Goal: Find specific page/section: Find specific page/section

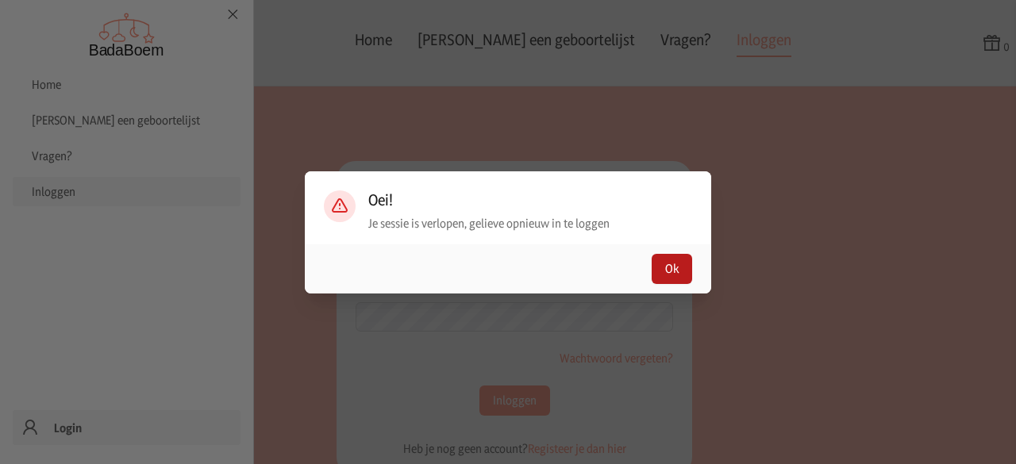
type input "[EMAIL_ADDRESS][DOMAIN_NAME]"
click at [666, 269] on button "Ok" at bounding box center [672, 269] width 40 height 30
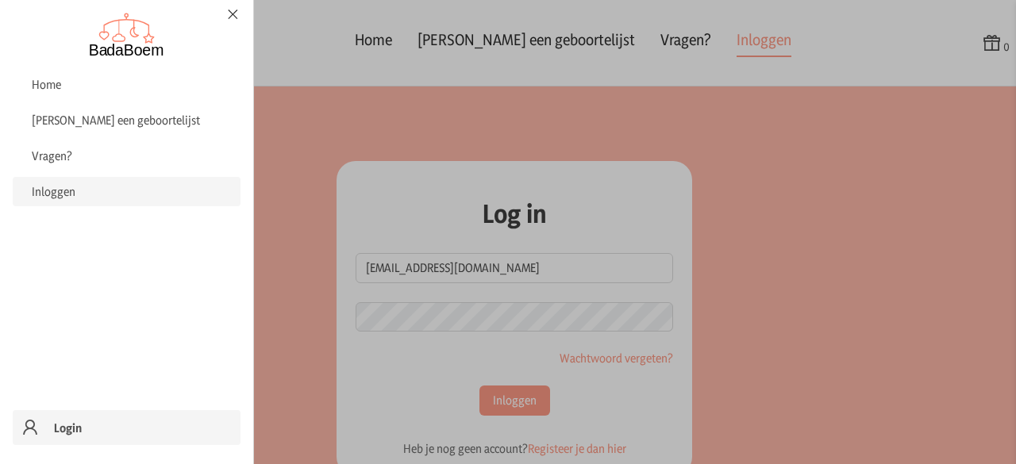
click at [501, 399] on label at bounding box center [508, 232] width 1016 height 464
click at [2, 2] on input "checkbox" at bounding box center [1, 1] width 2 height 2
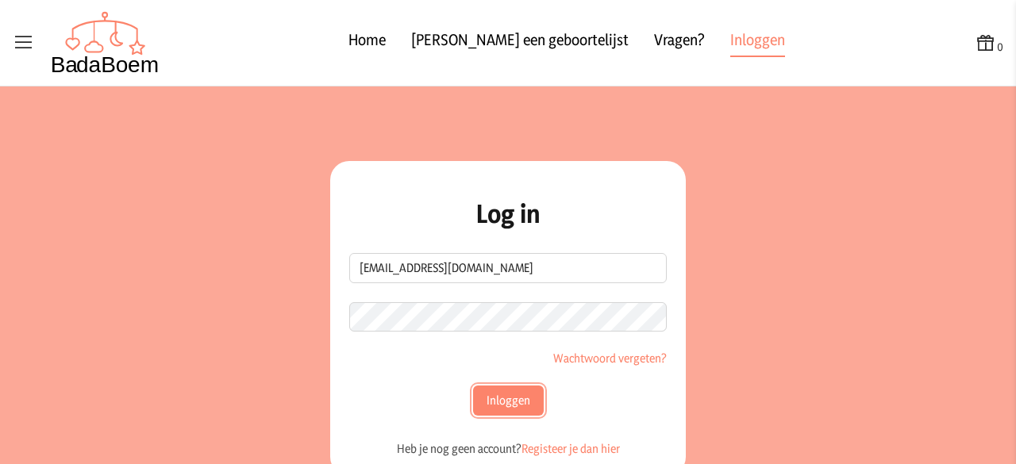
click at [501, 399] on button "Inloggen" at bounding box center [508, 401] width 71 height 30
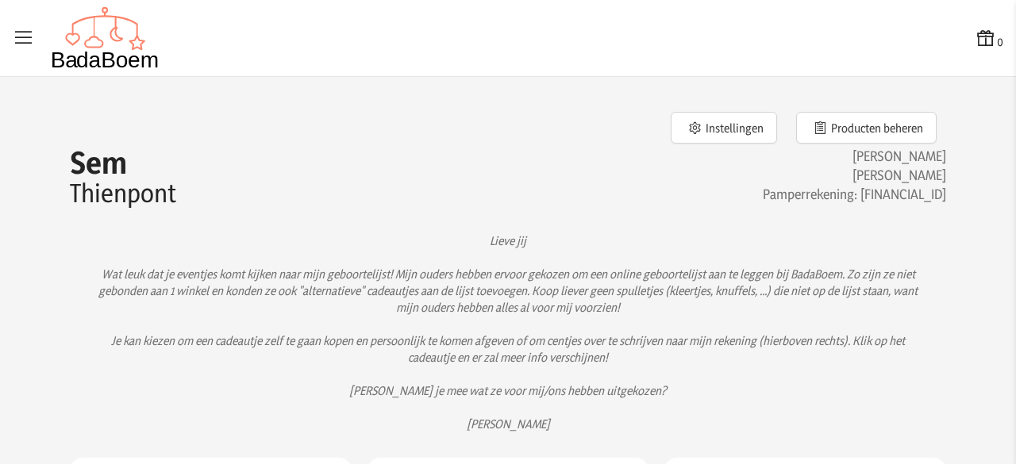
click at [19, 33] on icon at bounding box center [24, 38] width 22 height 22
click at [2, 2] on input "checkbox" at bounding box center [1, 1] width 2 height 2
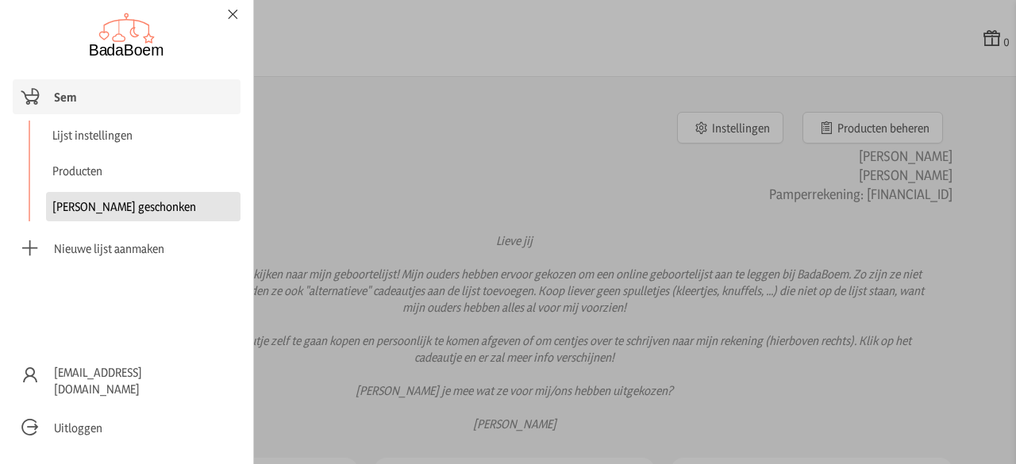
click at [90, 199] on link "[PERSON_NAME] geschonken" at bounding box center [143, 206] width 194 height 29
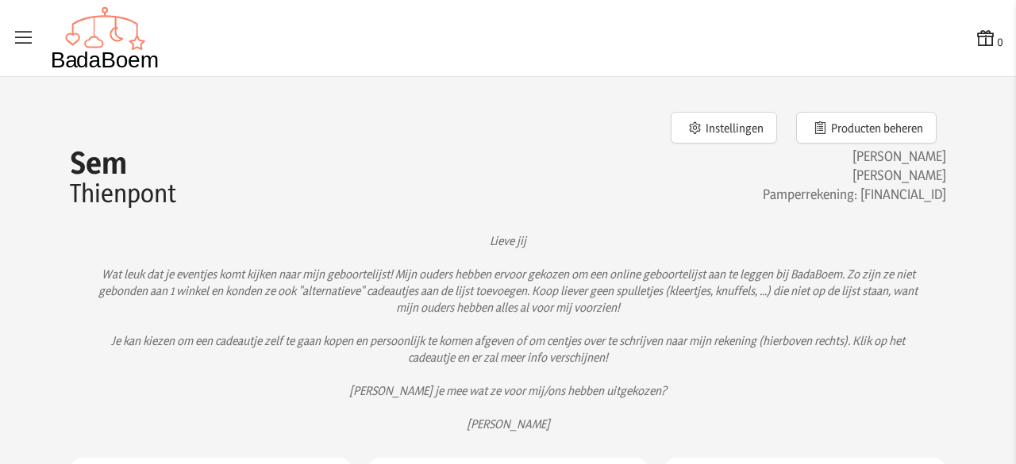
checkbox input "false"
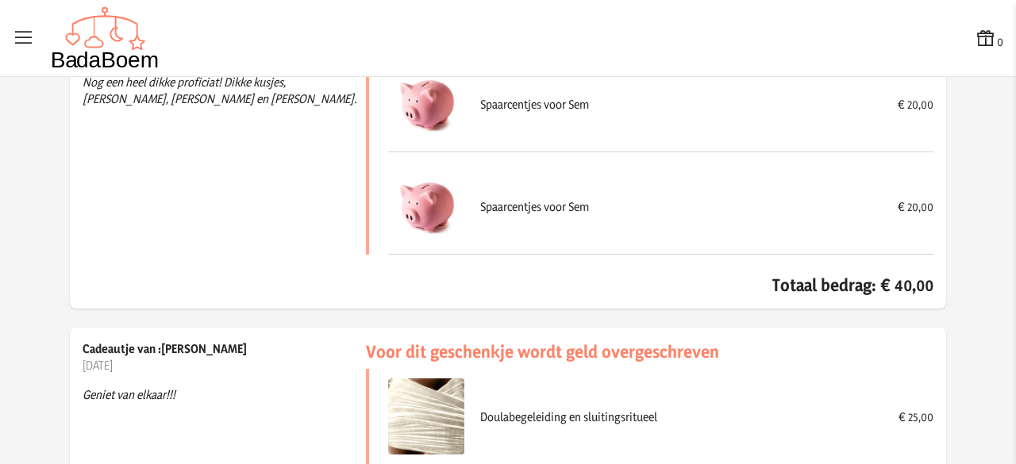
scroll to position [16682, 0]
